Goal: Information Seeking & Learning: Learn about a topic

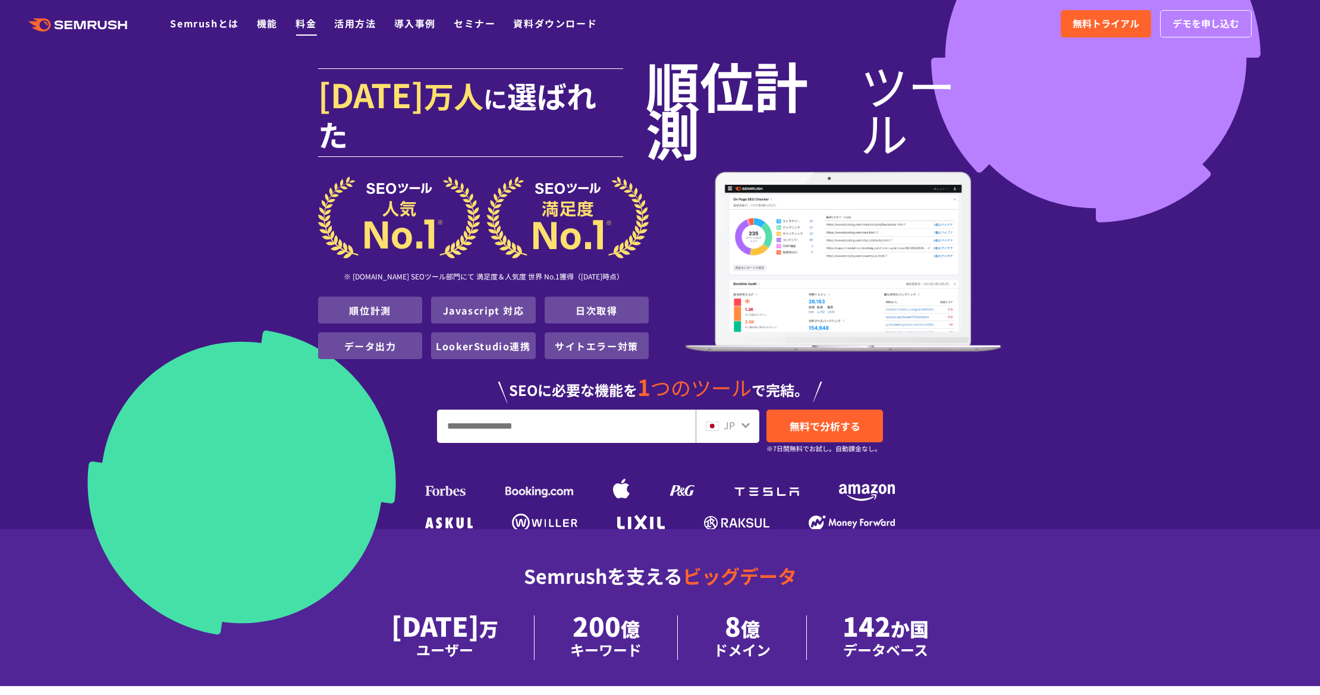
click at [311, 29] on link "料金" at bounding box center [306, 23] width 21 height 14
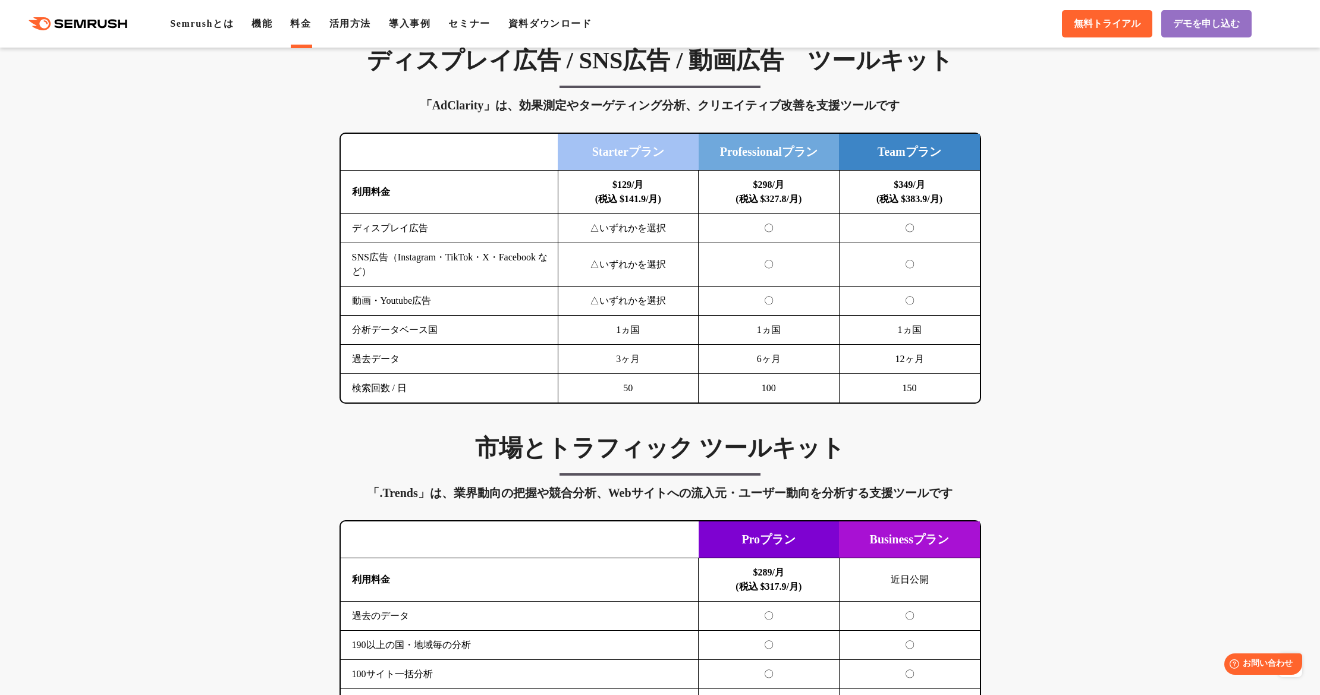
scroll to position [1784, 0]
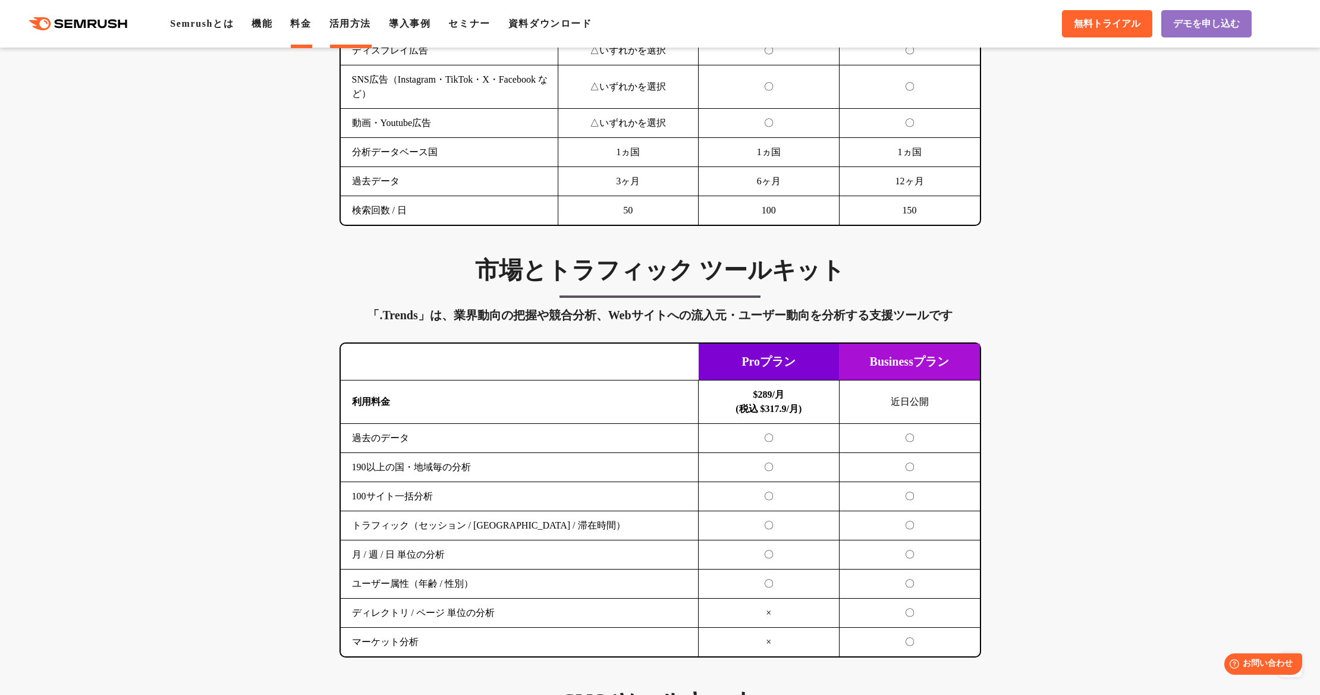
click at [344, 21] on link "活用方法" at bounding box center [350, 23] width 42 height 10
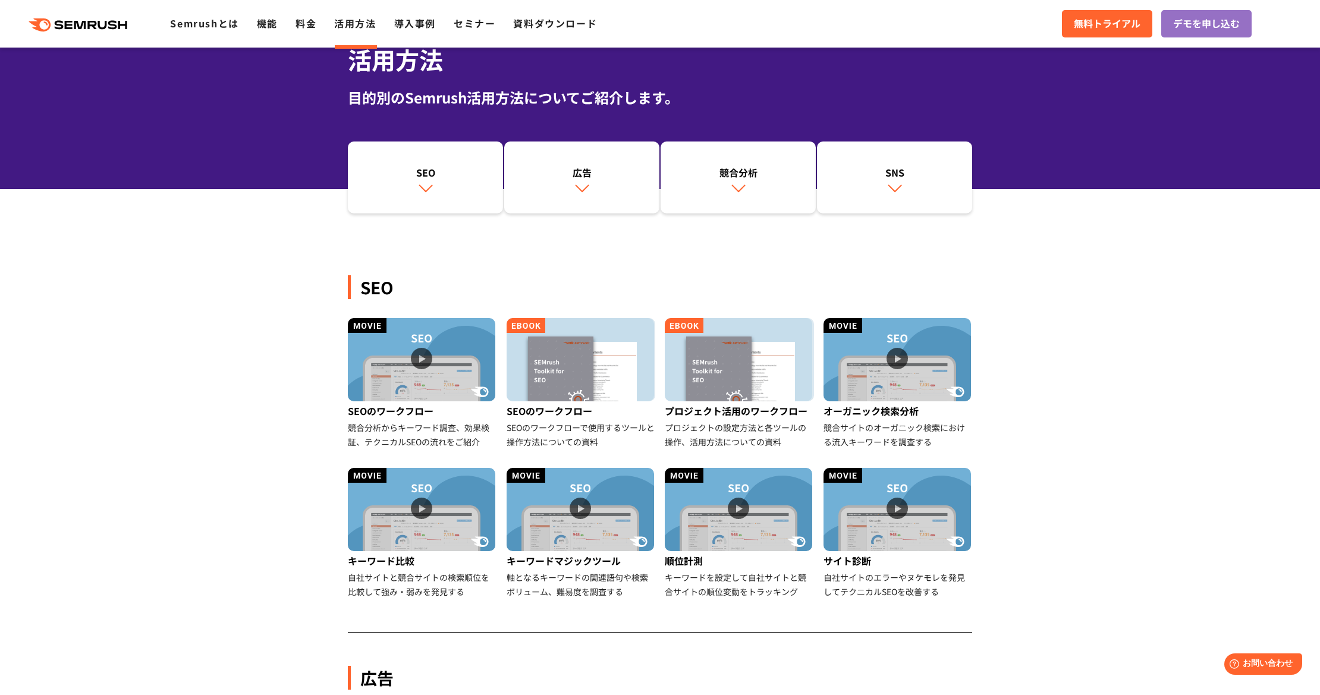
scroll to position [119, 0]
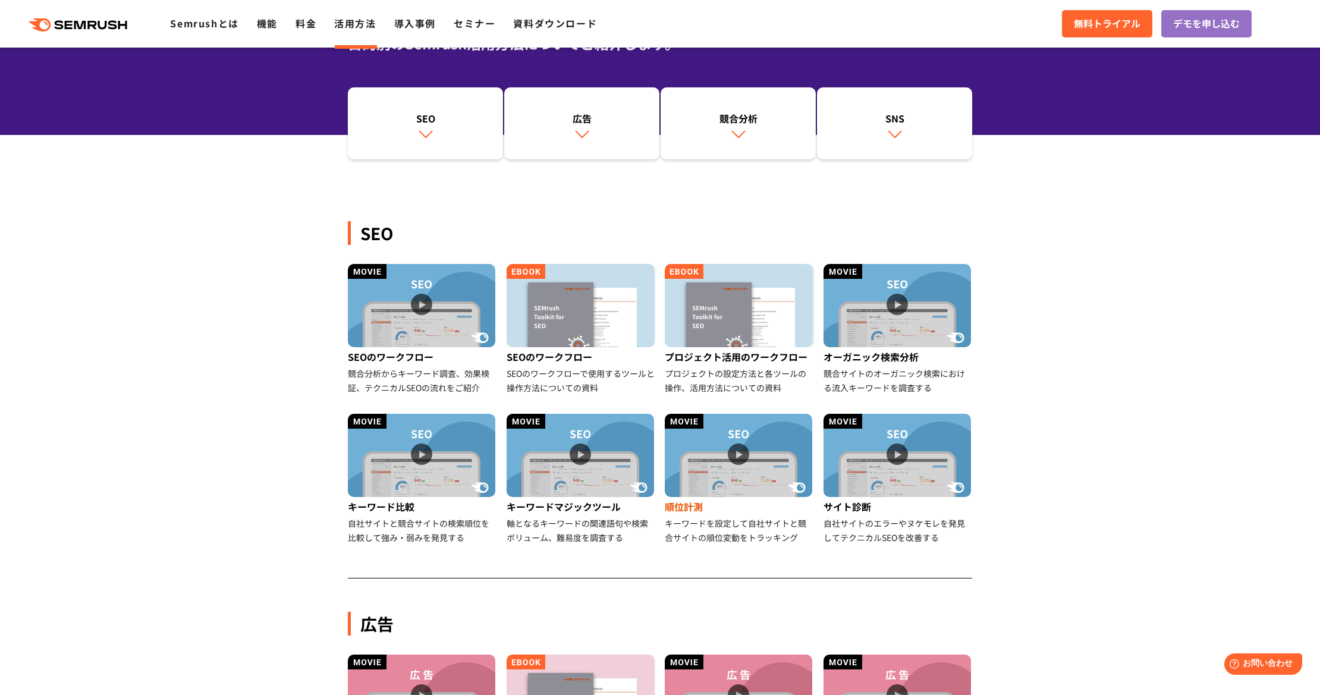
click at [710, 448] on img at bounding box center [738, 455] width 147 height 83
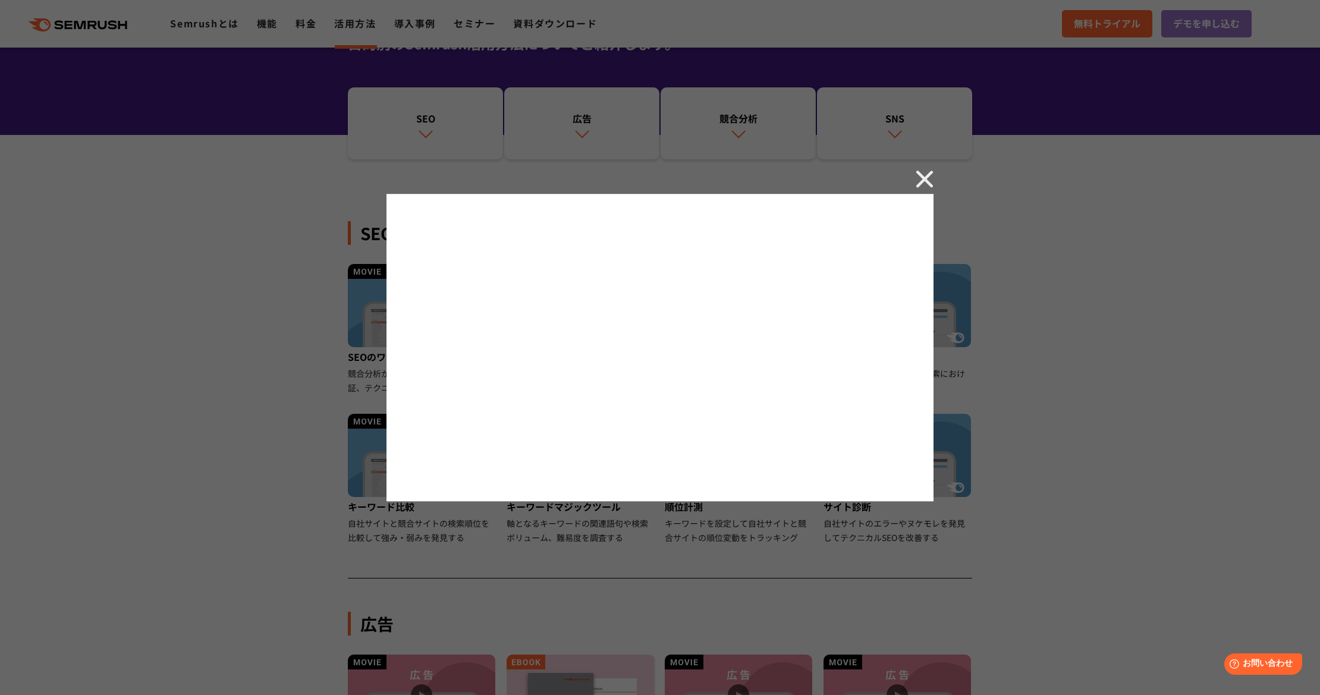
click at [922, 181] on img at bounding box center [925, 179] width 18 height 18
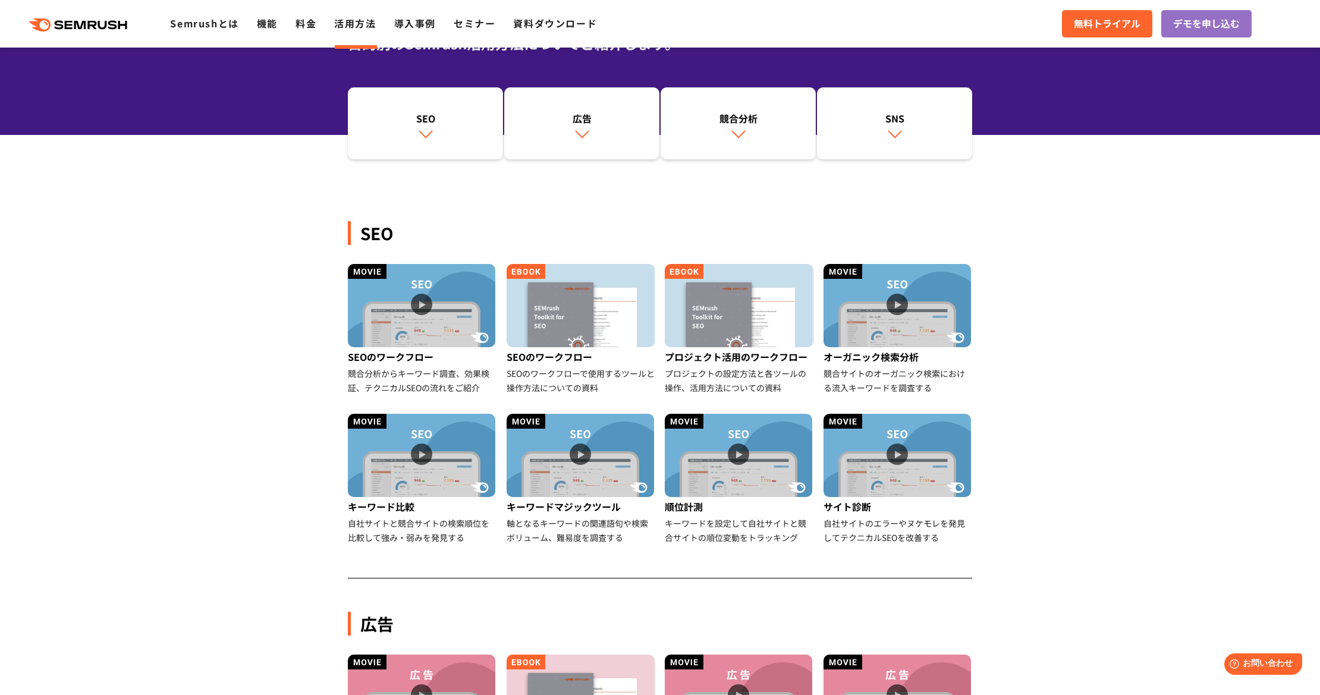
click at [1060, 28] on div ".cls {fill: #FF642D;} .cls {fill: #FF642D;} Semrushとは 機能 料金 活用方法 導入事例 セミナー 資料ダウ…" at bounding box center [660, 24] width 1320 height 36
click at [1072, 24] on link "無料トライアル" at bounding box center [1107, 23] width 90 height 27
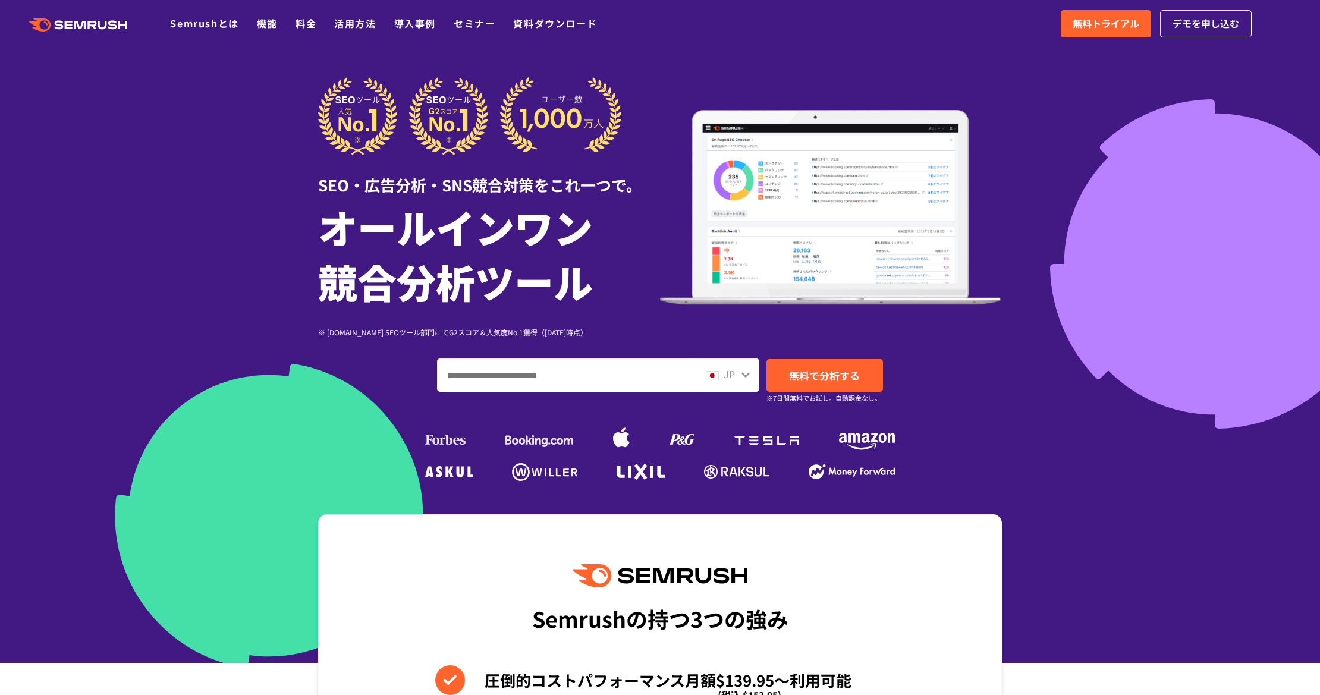
click at [596, 376] on input "ドメイン、キーワードまたはURLを入力してください" at bounding box center [566, 375] width 257 height 32
paste input "**********"
type input "**********"
click at [798, 372] on span "無料で分析する" at bounding box center [824, 375] width 71 height 15
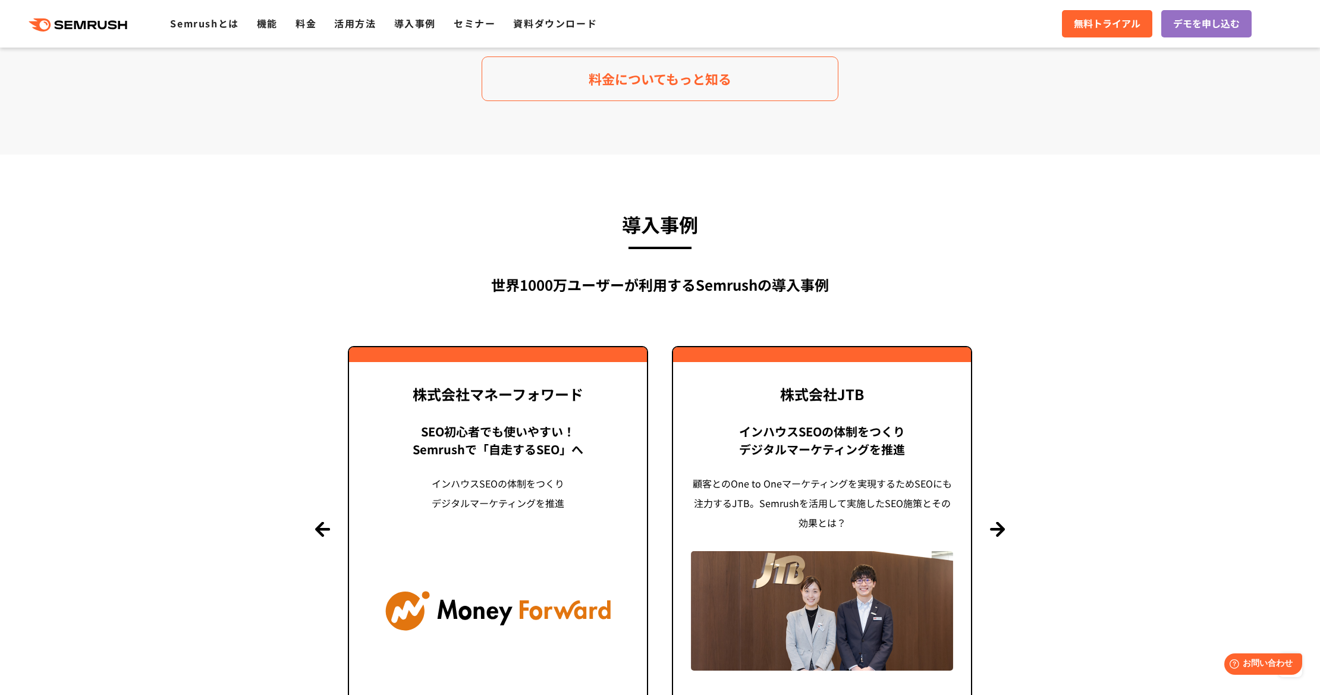
scroll to position [2973, 0]
